Goal: Information Seeking & Learning: Learn about a topic

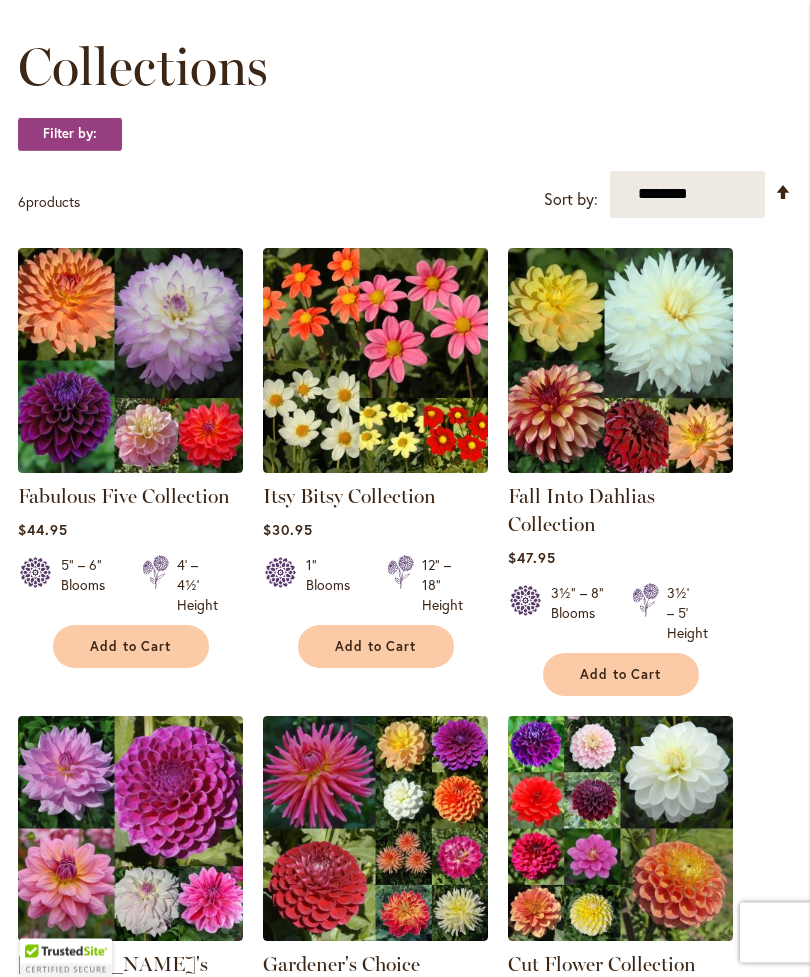
scroll to position [306, 0]
click at [183, 378] on img at bounding box center [130, 360] width 225 height 225
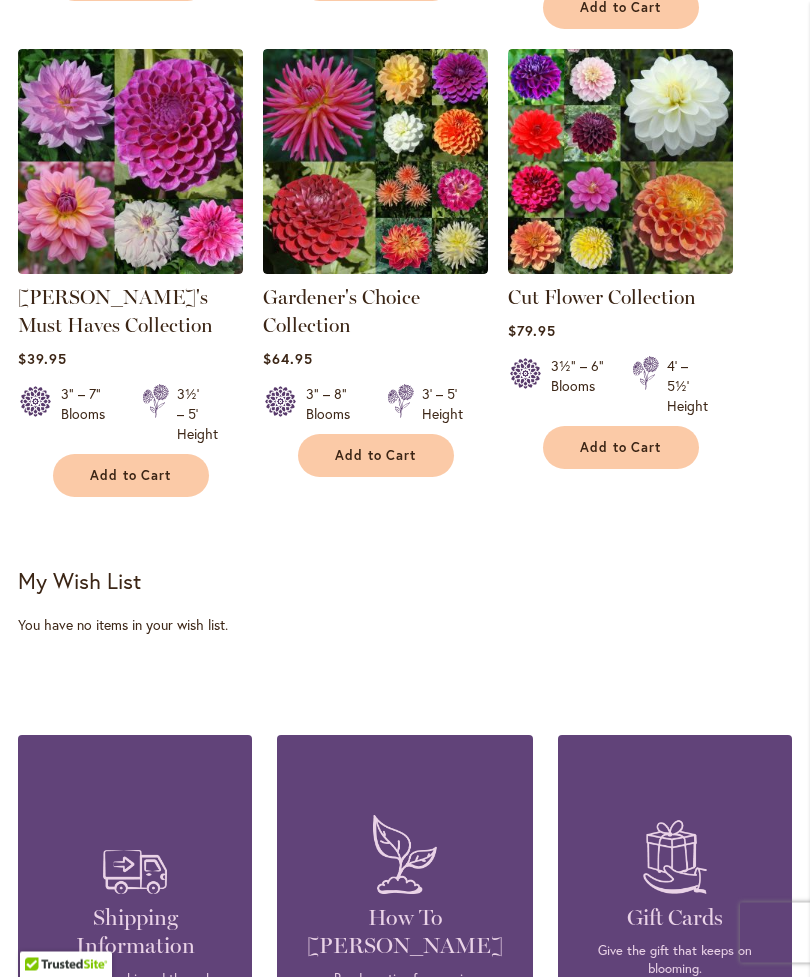
scroll to position [960, 0]
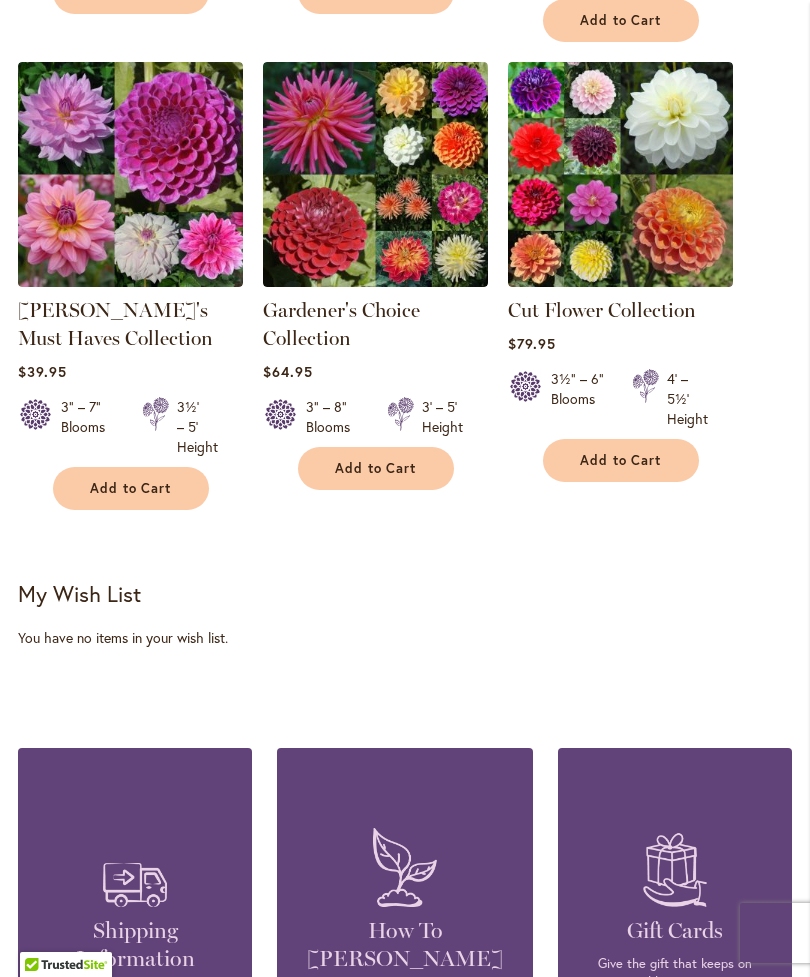
click at [658, 207] on img at bounding box center [620, 174] width 225 height 225
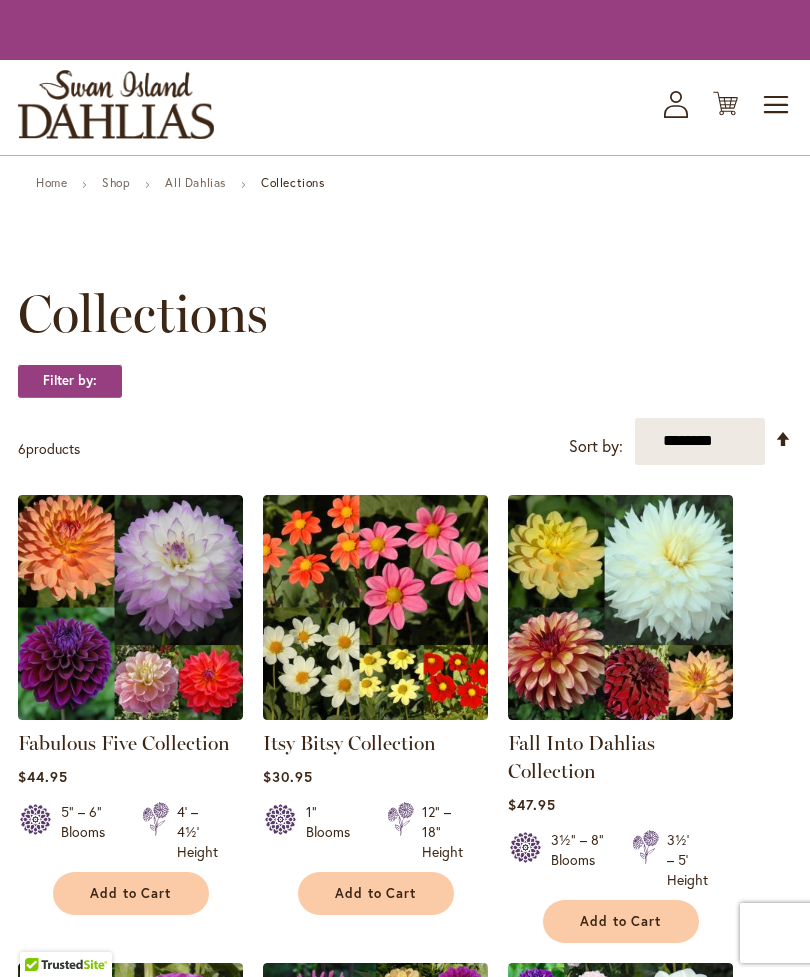
scroll to position [1024, 0]
